Goal: Use online tool/utility: Utilize a website feature to perform a specific function

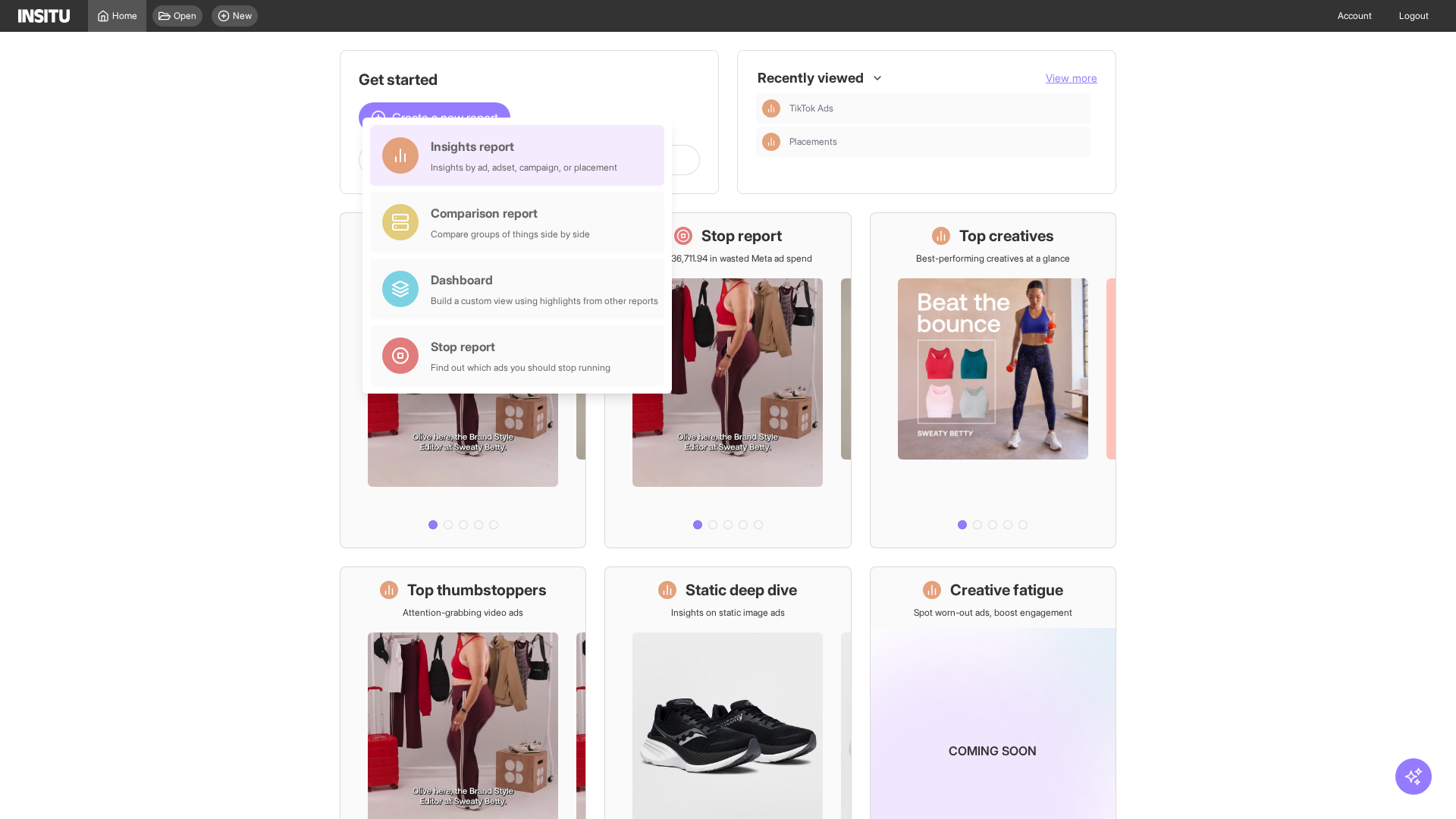
click at [521, 155] on div "Insights report Insights by ad, adset, campaign, or placement" at bounding box center [524, 155] width 187 height 37
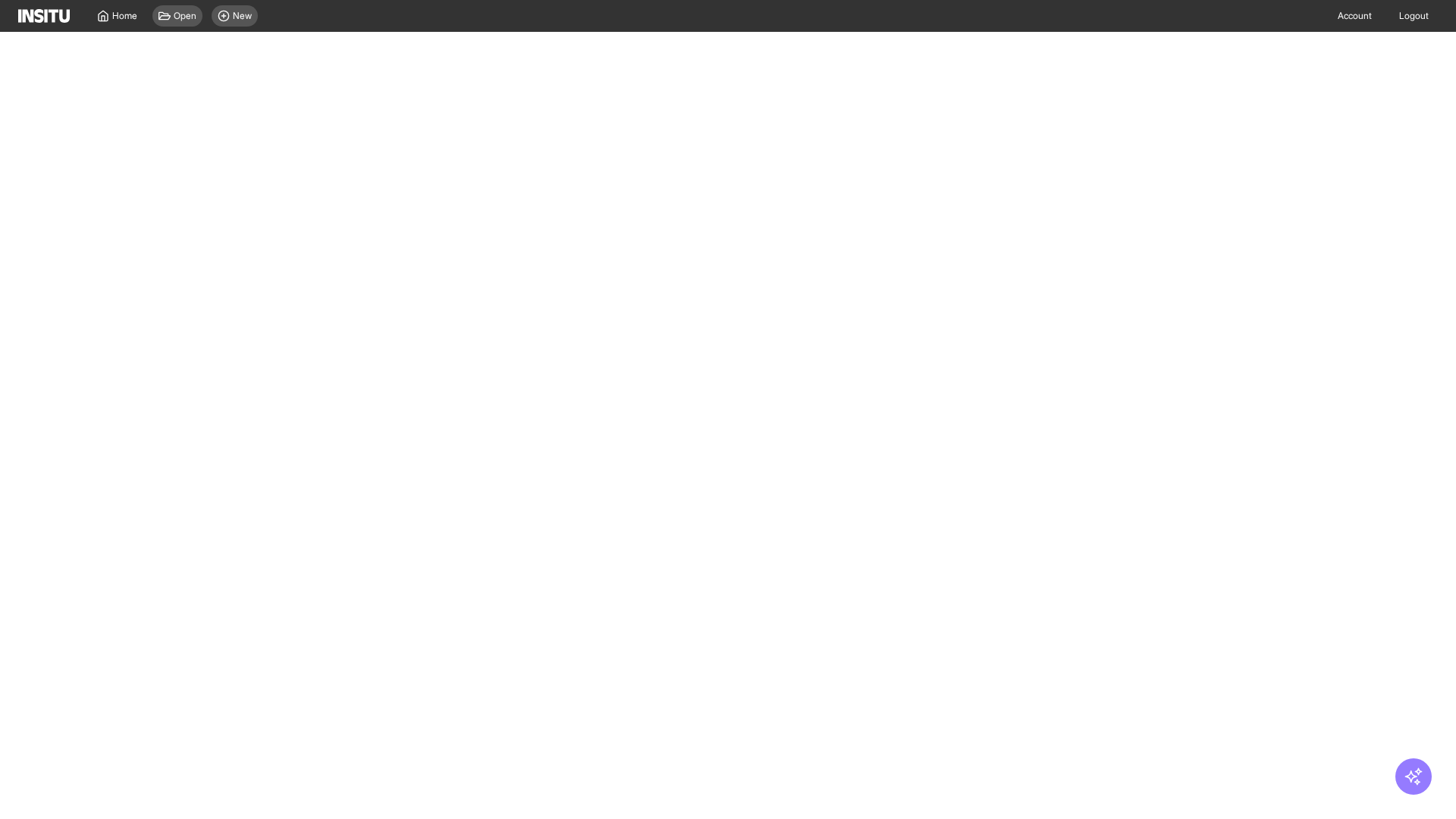
select select "**"
